Goal: Information Seeking & Learning: Learn about a topic

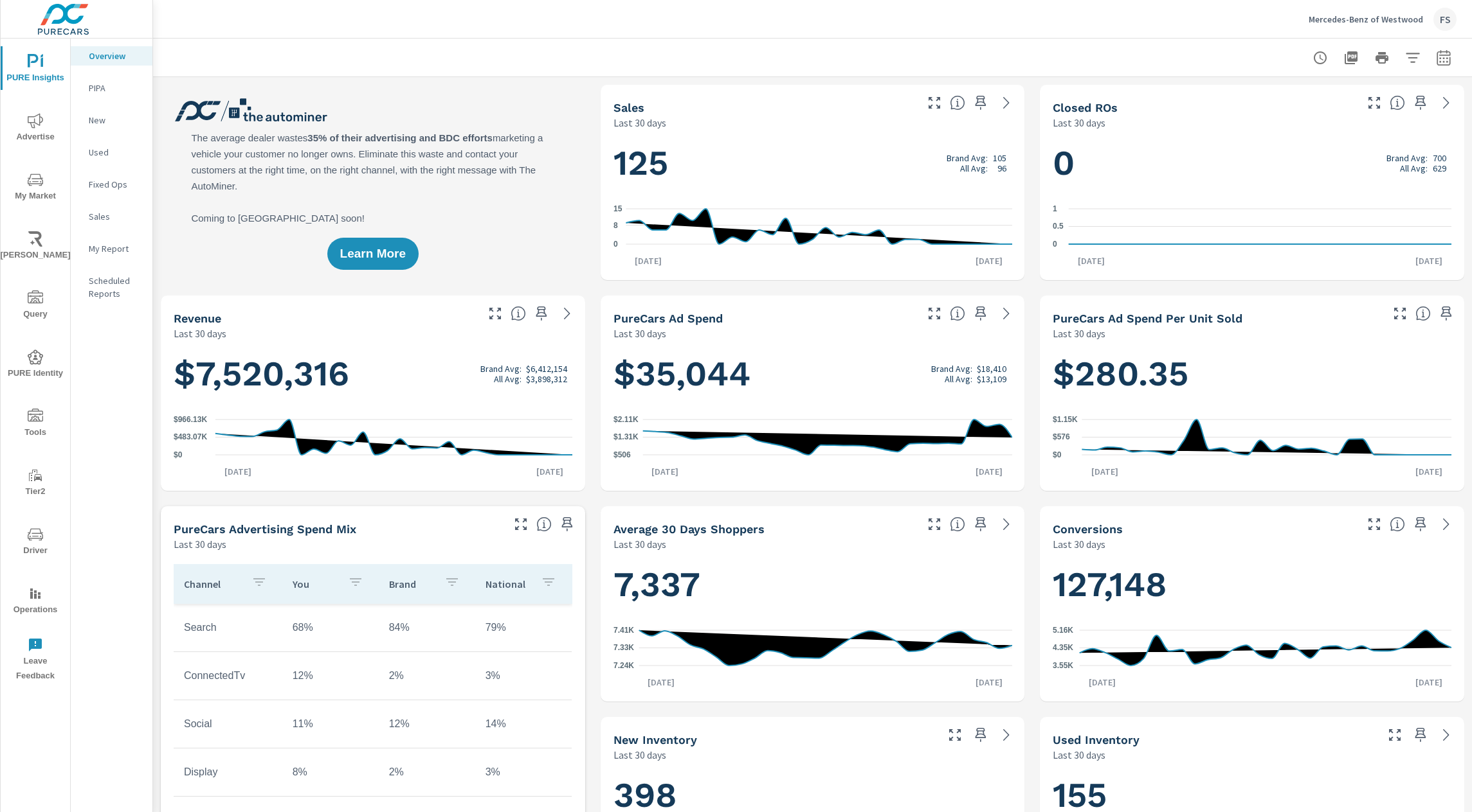
click at [69, 531] on button "Driver" at bounding box center [35, 541] width 69 height 44
